Goal: Task Accomplishment & Management: Complete application form

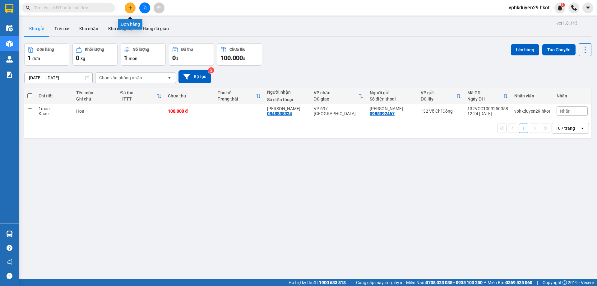
click at [128, 5] on button at bounding box center [130, 7] width 11 height 11
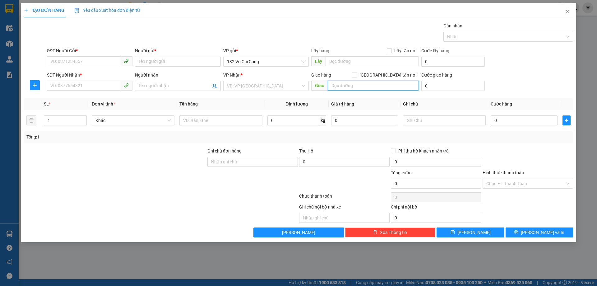
click at [345, 89] on input "text" at bounding box center [372, 85] width 91 height 10
click at [274, 89] on input "search" at bounding box center [264, 85] width 74 height 9
click at [213, 101] on th "Tên hàng" at bounding box center [221, 104] width 88 height 12
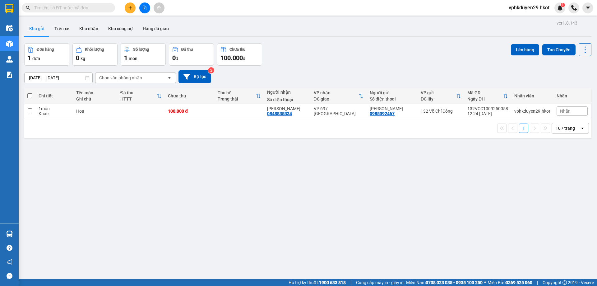
click at [128, 10] on button at bounding box center [130, 7] width 11 height 11
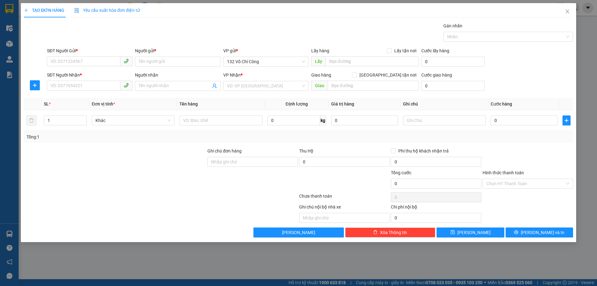
click at [240, 75] on b "*" at bounding box center [241, 74] width 2 height 5
click at [240, 81] on input "search" at bounding box center [264, 85] width 74 height 9
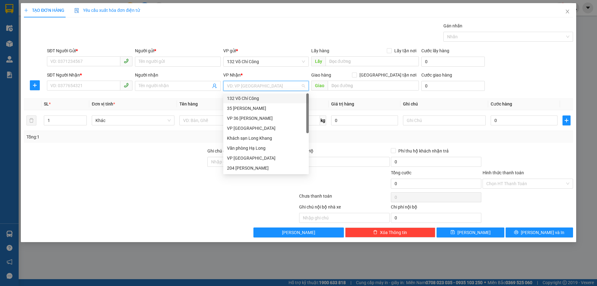
type input "c"
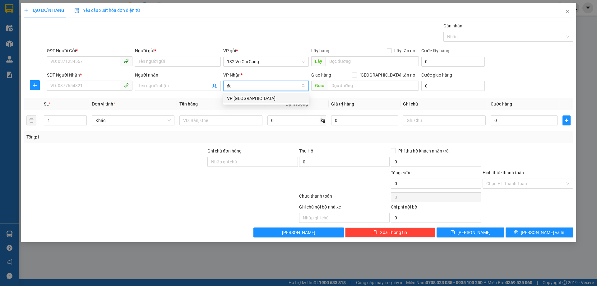
type input "đà"
click at [241, 100] on div "VP [GEOGRAPHIC_DATA]" at bounding box center [266, 98] width 78 height 7
click at [153, 86] on input "Người nhận" at bounding box center [175, 85] width 72 height 7
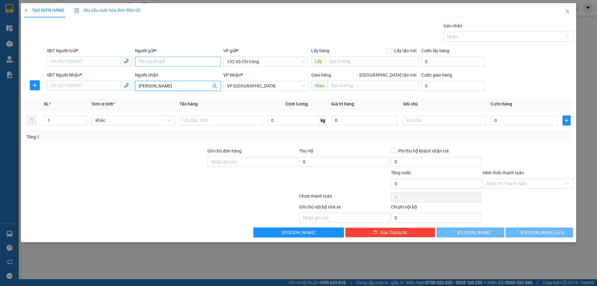
type input "[PERSON_NAME]"
click at [150, 63] on input "Người gửi *" at bounding box center [177, 62] width 85 height 10
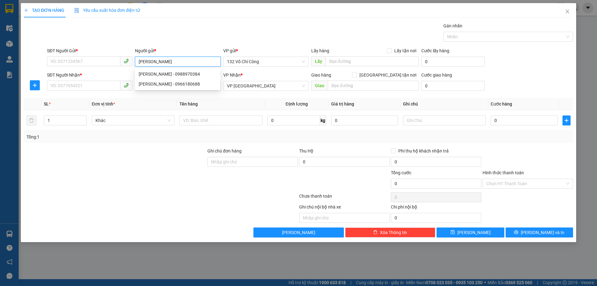
type input "[PERSON_NAME]"
click at [172, 75] on div "[PERSON_NAME] - 0988970384" at bounding box center [178, 74] width 78 height 7
type input "0988970384"
type input "[PERSON_NAME]"
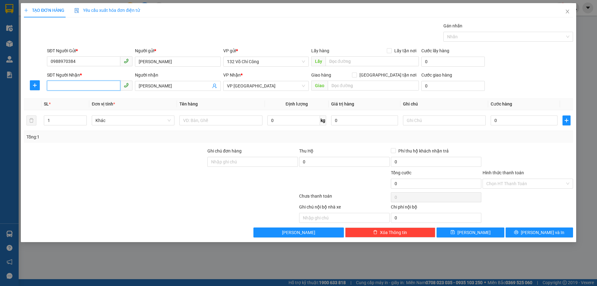
click at [79, 83] on input "SĐT Người Nhận *" at bounding box center [83, 85] width 73 height 10
type input "0905578738"
click at [94, 175] on div at bounding box center [114, 180] width 183 height 22
click at [195, 120] on input "text" at bounding box center [220, 120] width 83 height 10
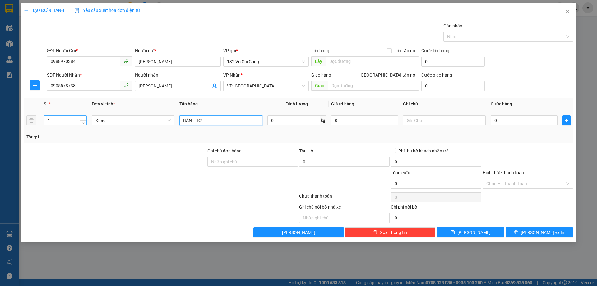
type input "BÀN THỜ"
click at [70, 116] on input "1" at bounding box center [65, 120] width 42 height 9
click at [85, 117] on span "up" at bounding box center [83, 119] width 4 height 4
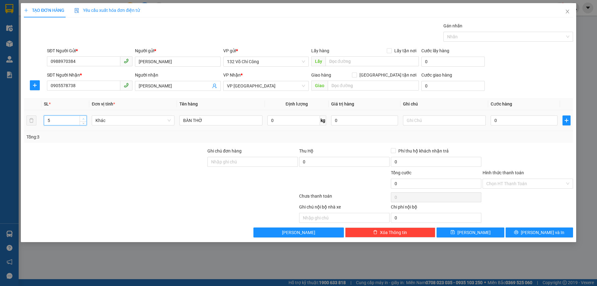
click at [85, 117] on span "up" at bounding box center [83, 119] width 4 height 4
type input "4"
click at [82, 121] on icon "down" at bounding box center [83, 122] width 2 height 2
click at [424, 119] on input "text" at bounding box center [444, 120] width 83 height 10
click at [496, 120] on input "0" at bounding box center [523, 120] width 67 height 10
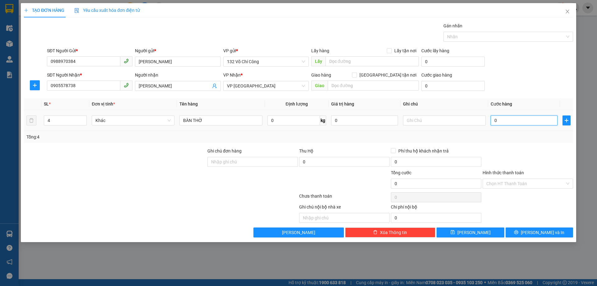
paste input "350.00"
type input "350.000"
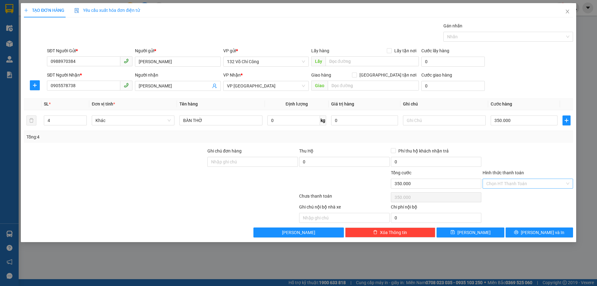
click at [496, 185] on input "Hình thức thanh toán" at bounding box center [525, 183] width 79 height 9
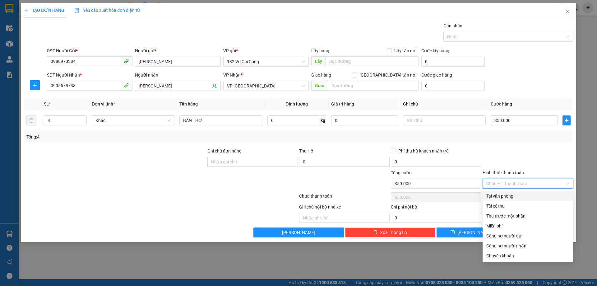
click at [497, 199] on div "Tại văn phòng" at bounding box center [527, 195] width 83 height 7
type input "0"
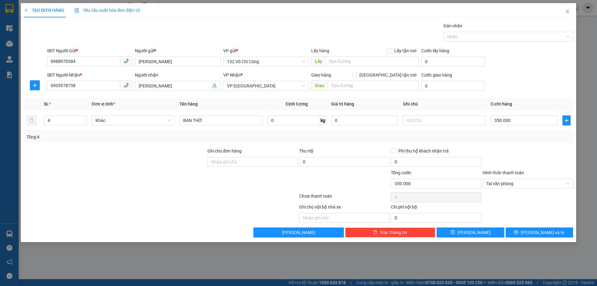
click at [511, 136] on div "Tổng: 4" at bounding box center [298, 136] width 544 height 7
click at [523, 230] on button "[PERSON_NAME] và In" at bounding box center [538, 232] width 67 height 10
